Goal: Task Accomplishment & Management: Manage account settings

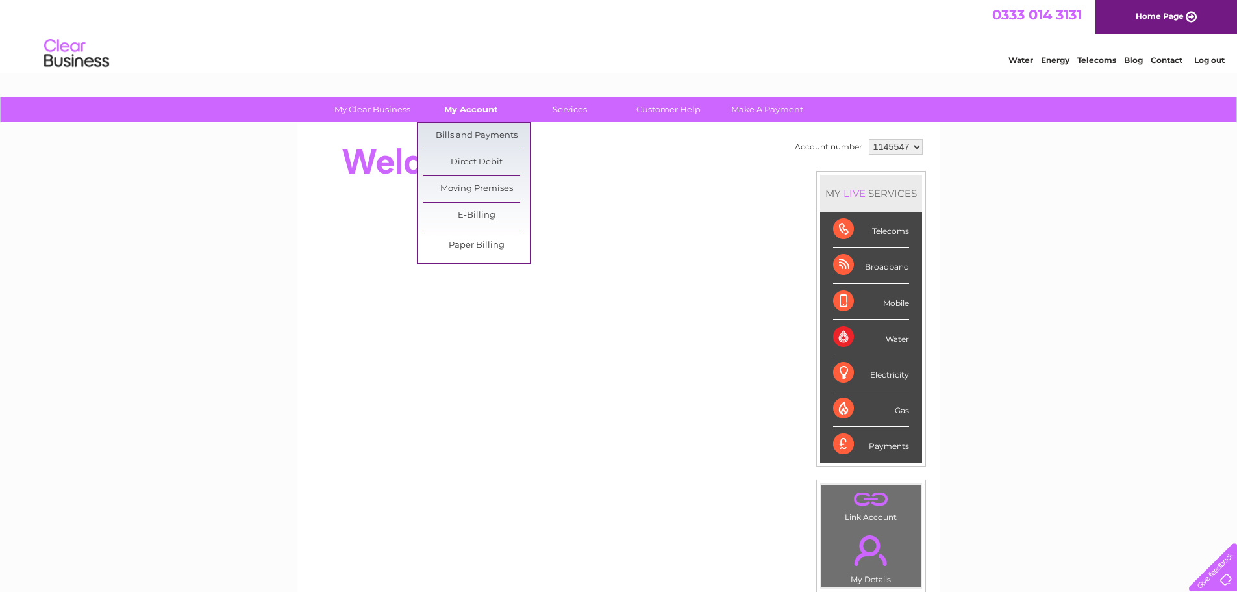
click at [470, 116] on link "My Account" at bounding box center [471, 109] width 107 height 24
click at [474, 130] on link "Bills and Payments" at bounding box center [476, 136] width 107 height 26
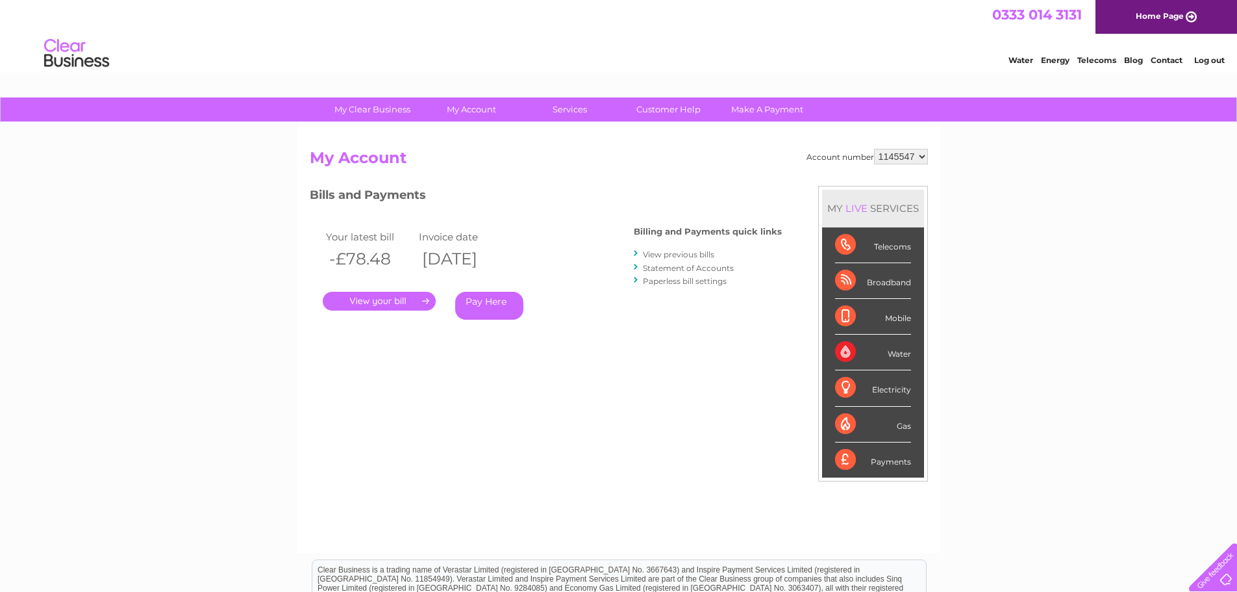
click at [373, 299] on link "." at bounding box center [379, 301] width 113 height 19
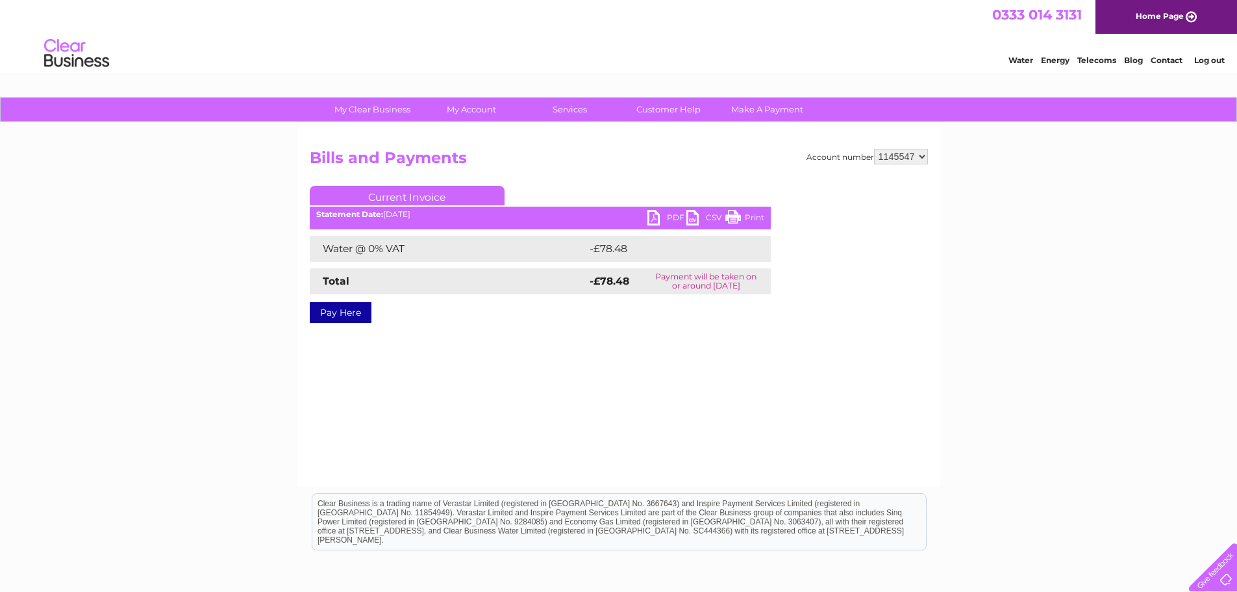
click at [671, 214] on link "PDF" at bounding box center [666, 219] width 39 height 19
